Goal: Find specific page/section: Find specific page/section

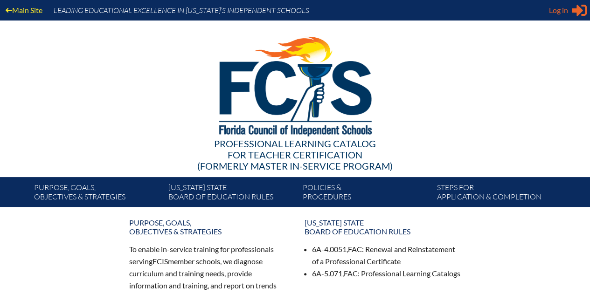
type input "[EMAIL_ADDRESS][DOMAIN_NAME]"
click at [557, 8] on span "Log in" at bounding box center [558, 10] width 19 height 11
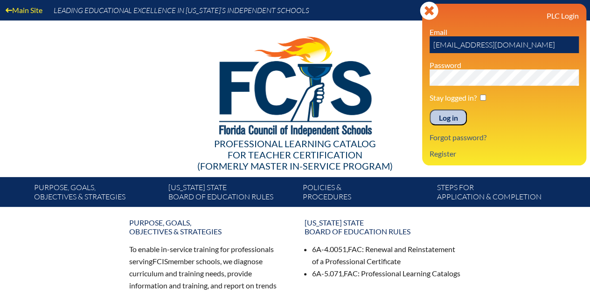
click at [450, 116] on input "Log in" at bounding box center [447, 118] width 37 height 16
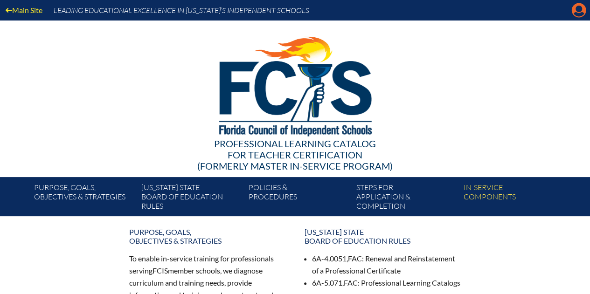
click at [579, 10] on icon "Manage account" at bounding box center [578, 10] width 15 height 15
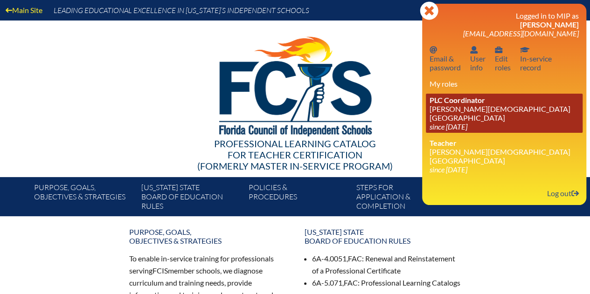
click at [461, 107] on link "PLC Coordinator Christ Church School since 2022 Sep 13" at bounding box center [504, 113] width 157 height 39
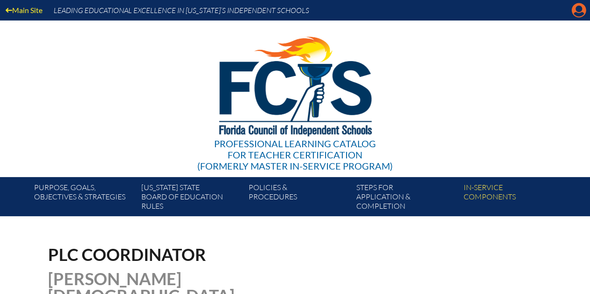
click at [575, 7] on icon at bounding box center [578, 10] width 14 height 14
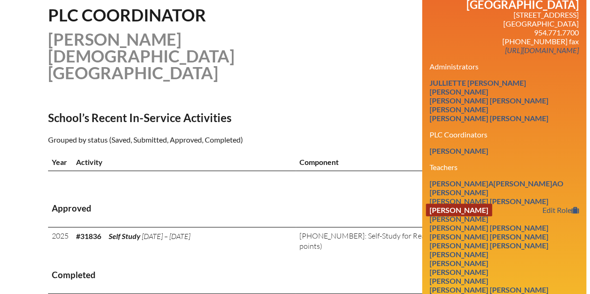
scroll to position [239, 0]
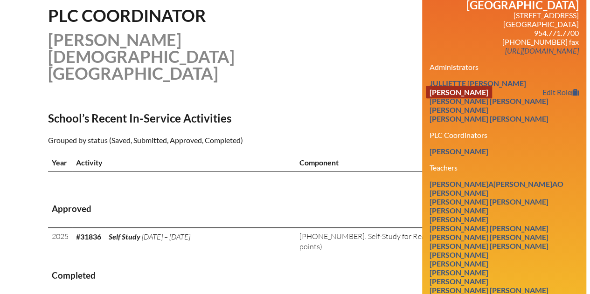
click at [459, 86] on link "[PERSON_NAME]" at bounding box center [459, 92] width 66 height 13
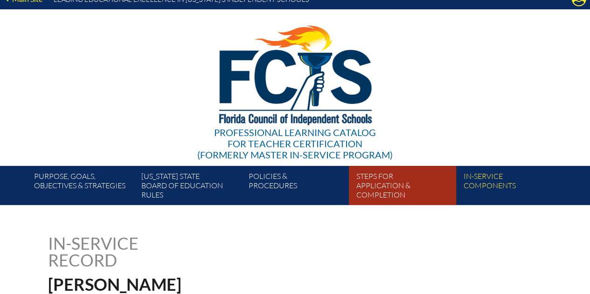
scroll to position [1, 0]
